Goal: Use online tool/utility: Utilize a website feature to perform a specific function

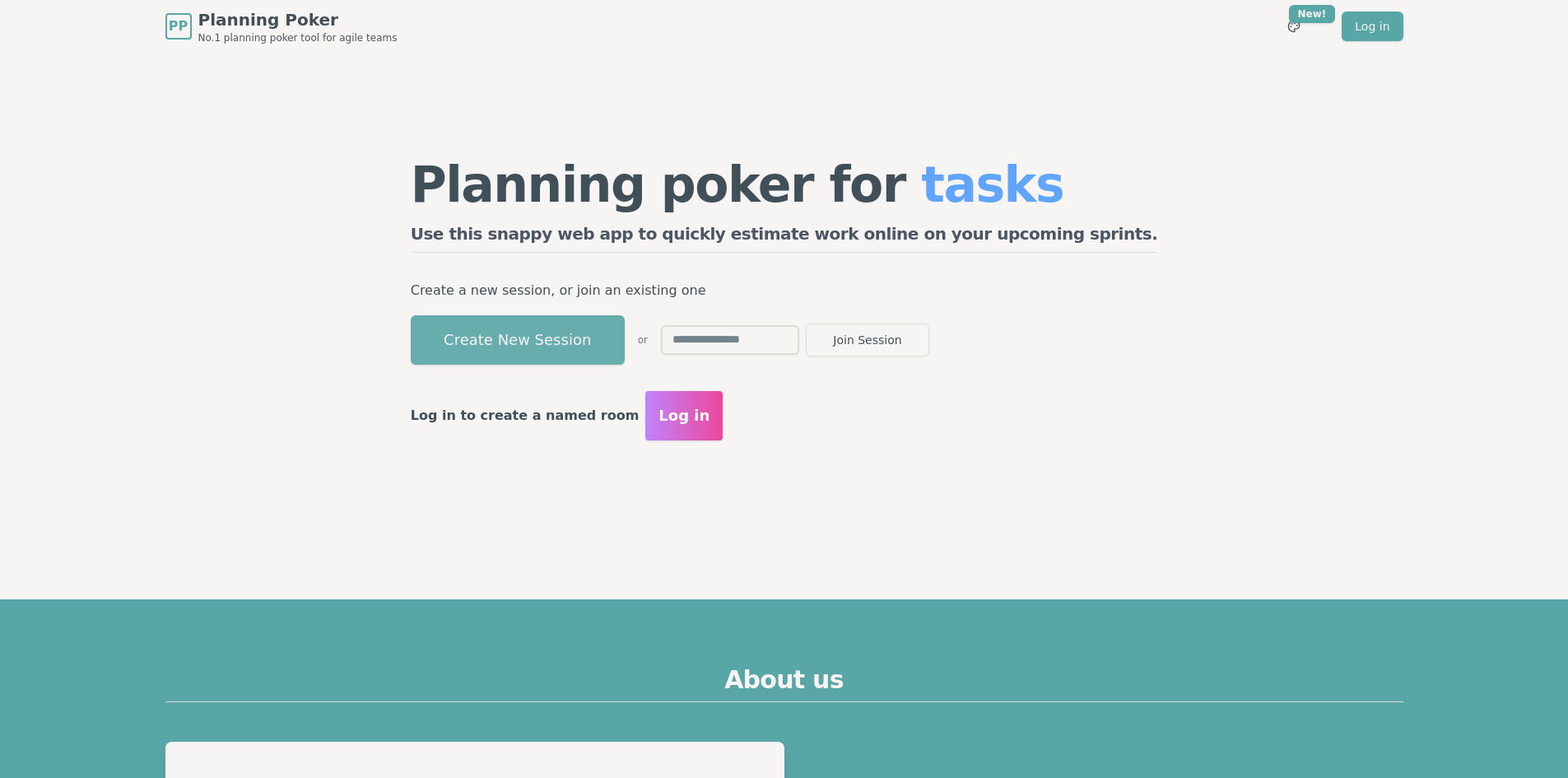
click at [572, 336] on button "Create New Session" at bounding box center [517, 340] width 214 height 50
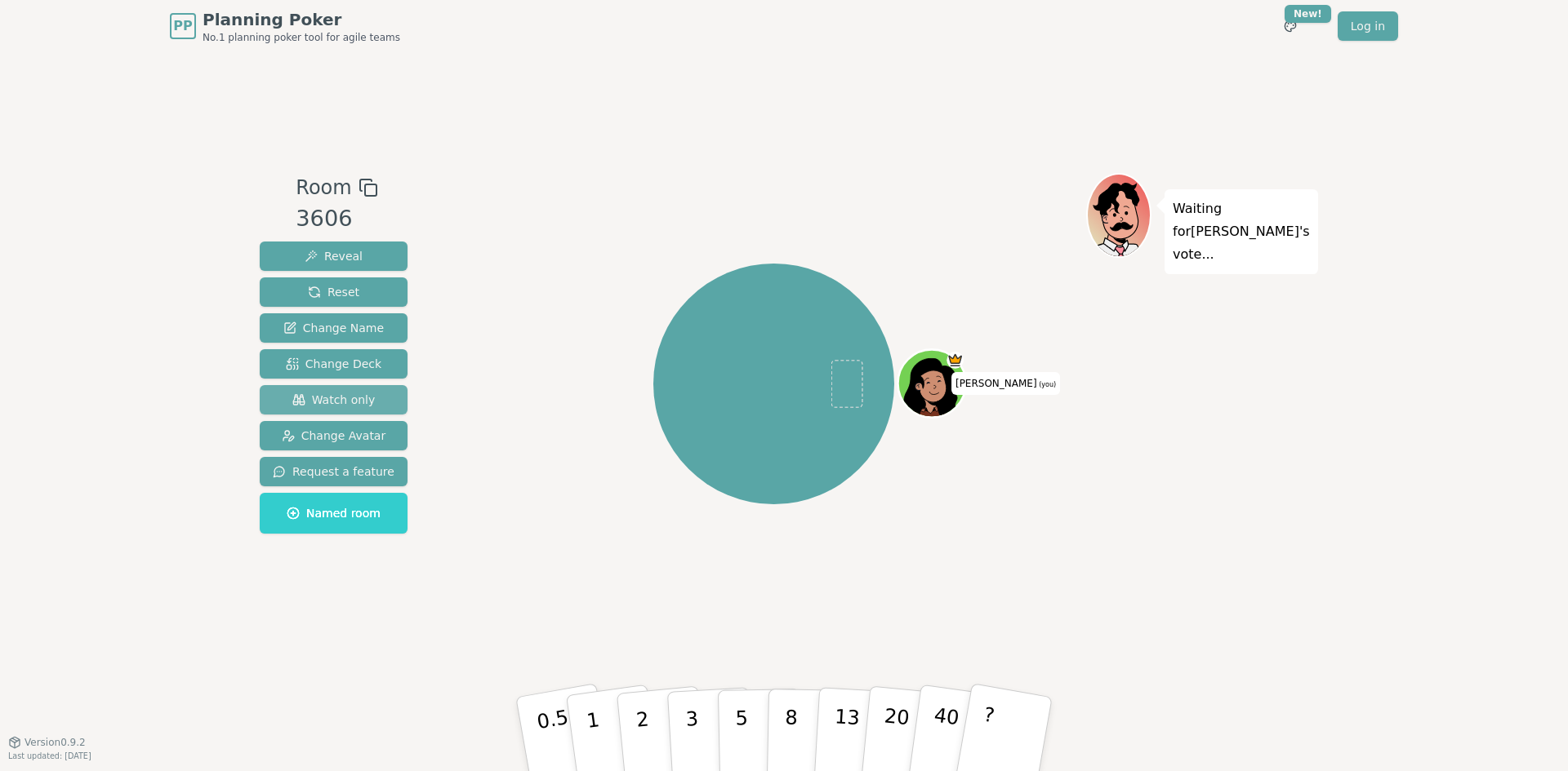
click at [355, 392] on span "Watch only" at bounding box center [333, 399] width 83 height 16
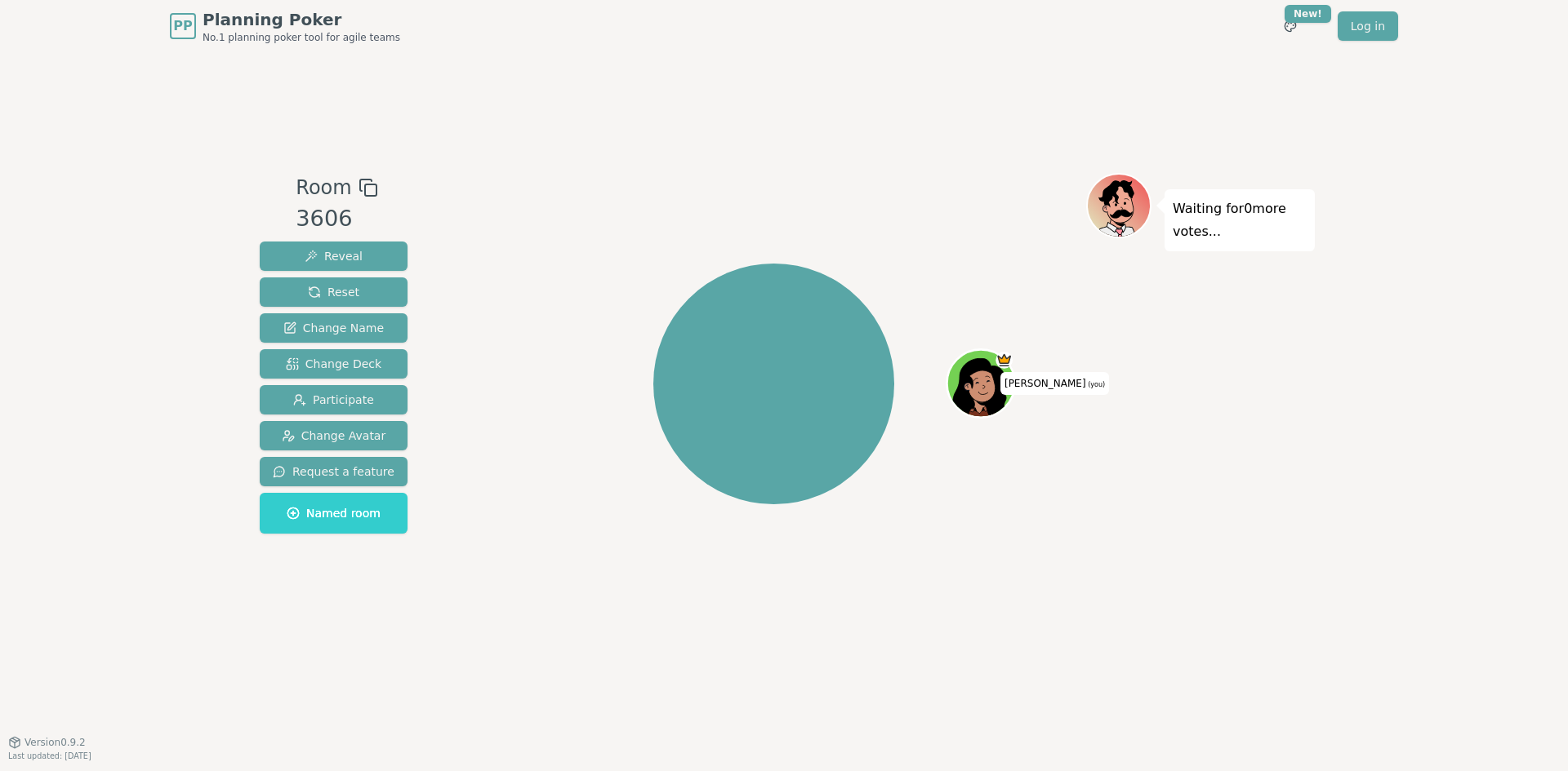
click at [362, 188] on icon at bounding box center [368, 188] width 20 height 20
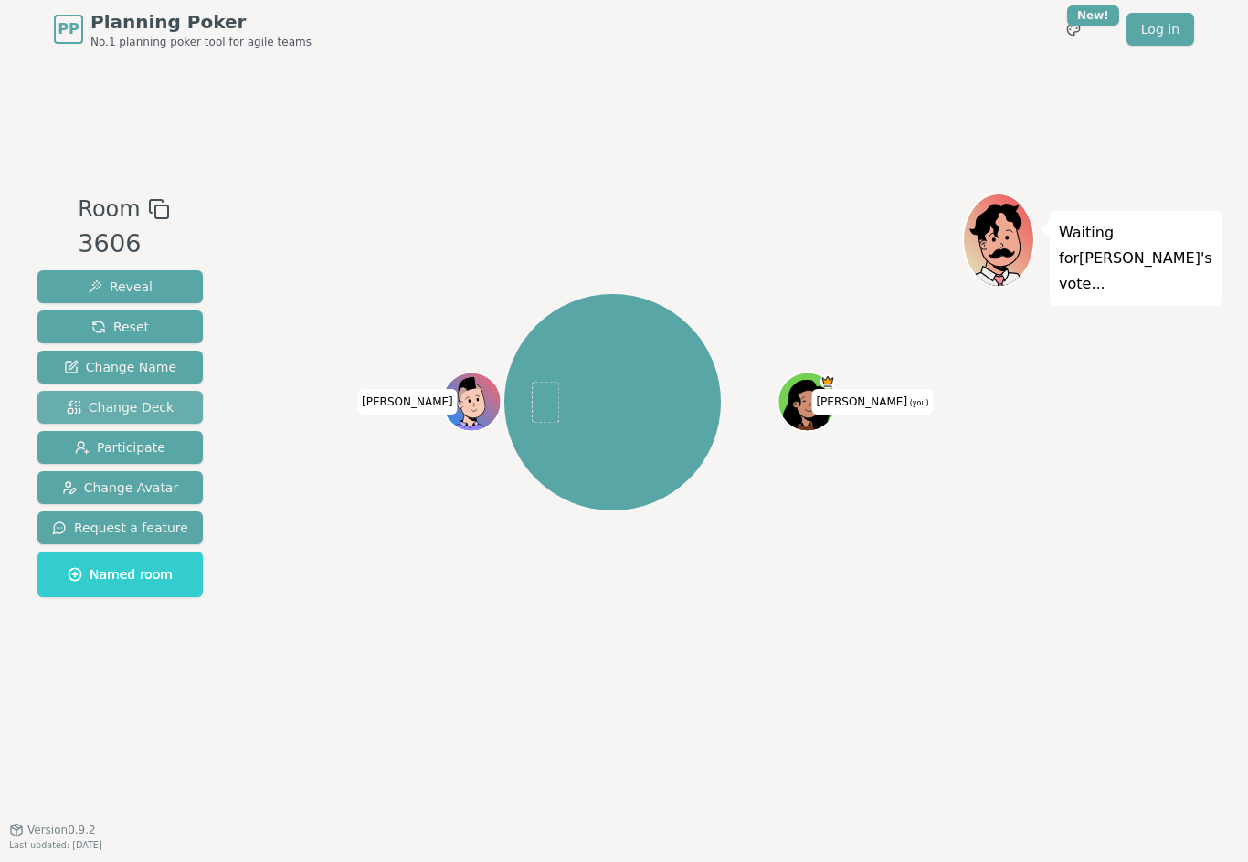
click at [146, 409] on span "Change Deck" at bounding box center [120, 407] width 107 height 18
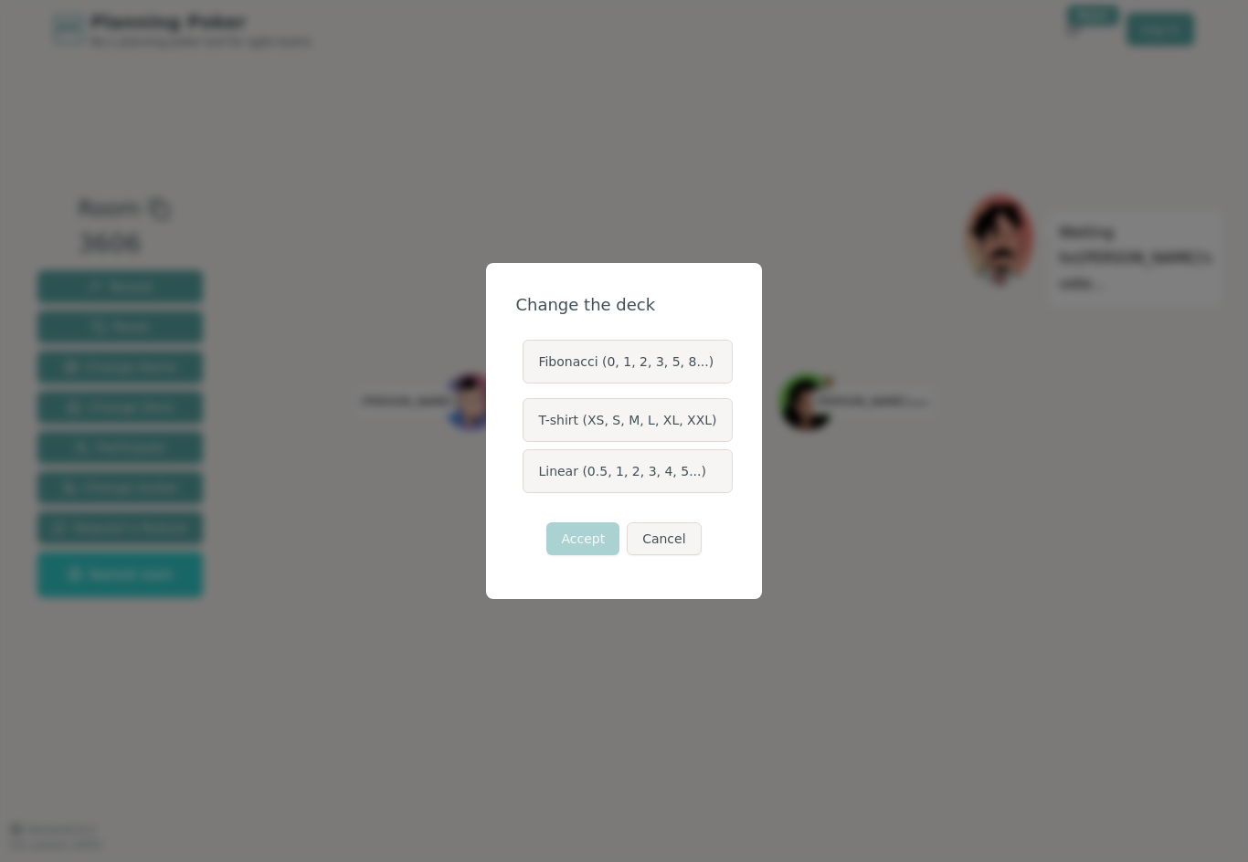
click at [648, 427] on label "T-shirt (XS, S, M, L, XL, XXL)" at bounding box center [626, 420] width 209 height 44
click at [529, 427] on button "T-shirt (XS, S, M, L, XL, XXL)" at bounding box center [521, 420] width 15 height 15
click at [604, 539] on button "Accept" at bounding box center [582, 538] width 73 height 33
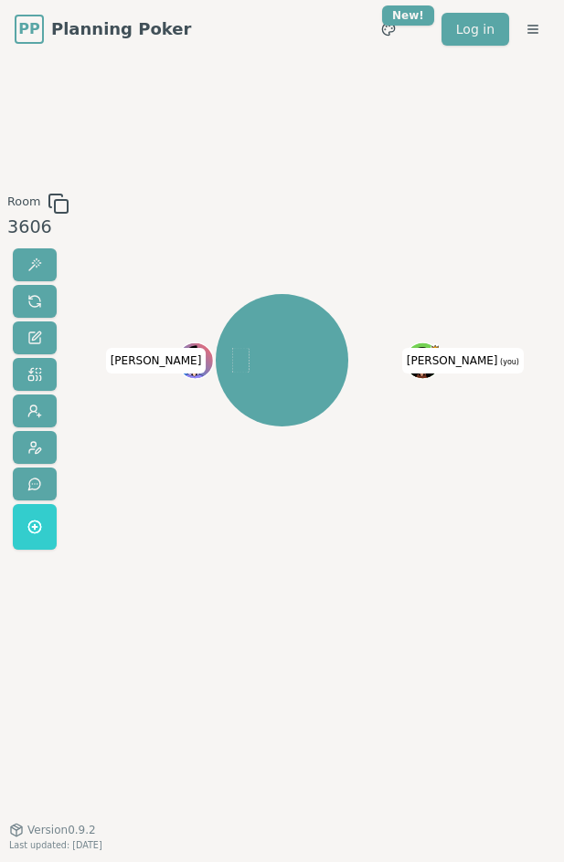
click at [280, 649] on div "[PERSON_NAME] (you) [PERSON_NAME]" at bounding box center [282, 444] width 286 height 502
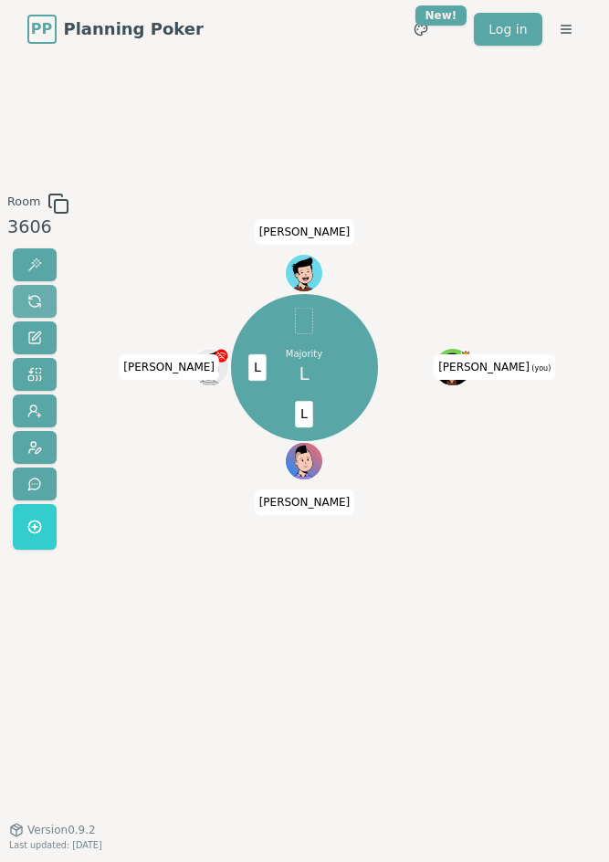
click at [35, 302] on span at bounding box center [34, 301] width 15 height 15
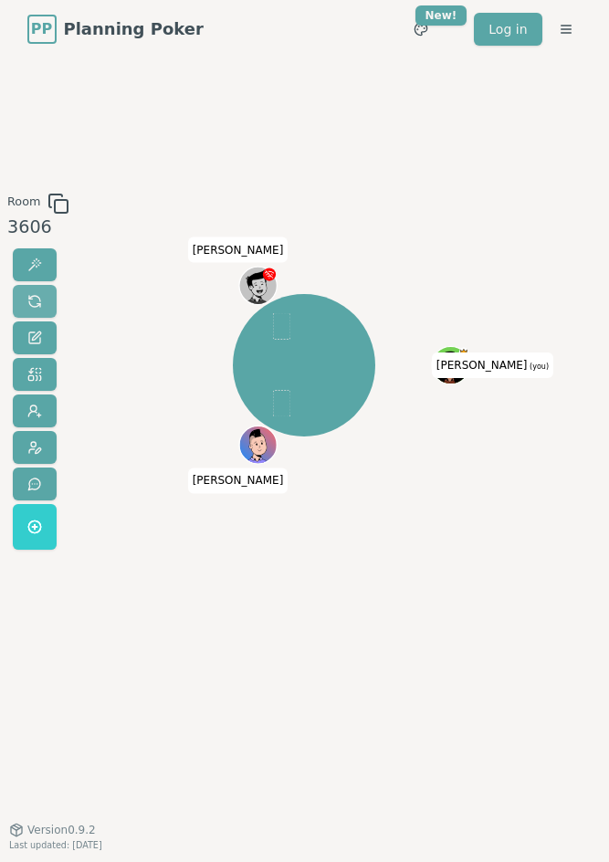
click at [37, 298] on span at bounding box center [34, 301] width 15 height 15
